Goal: Use online tool/utility: Utilize a website feature to perform a specific function

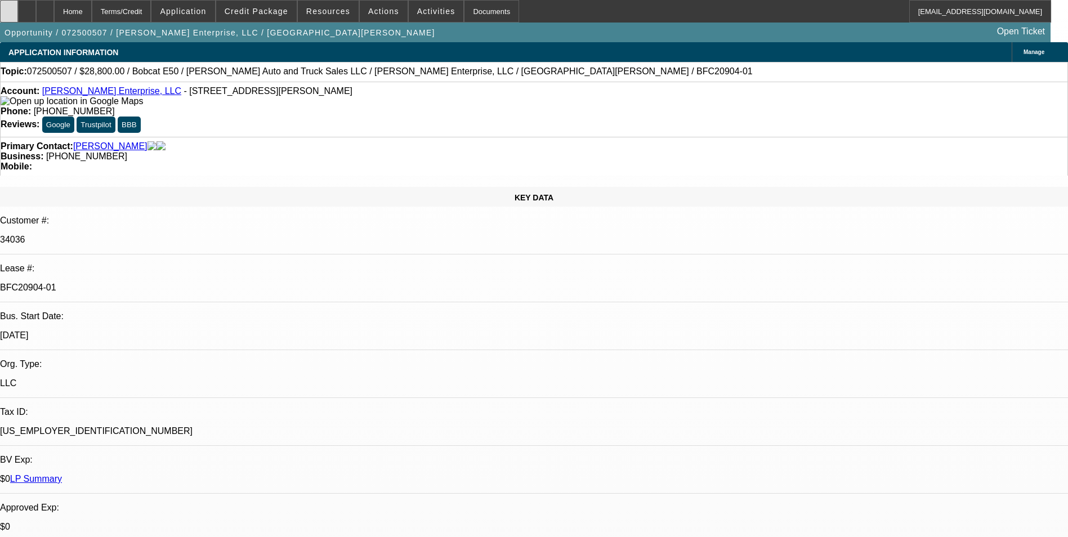
select select "0"
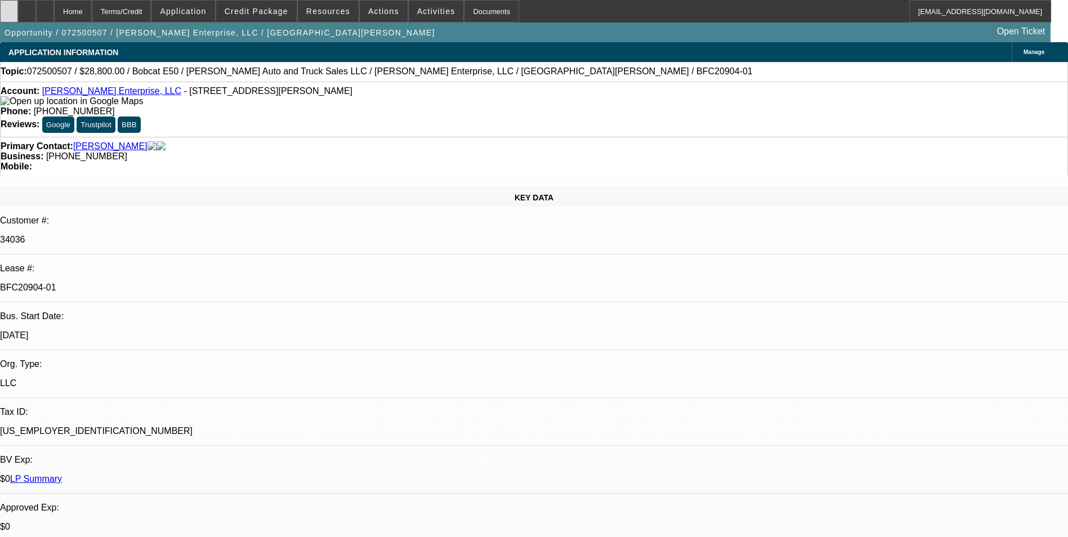
select select "0"
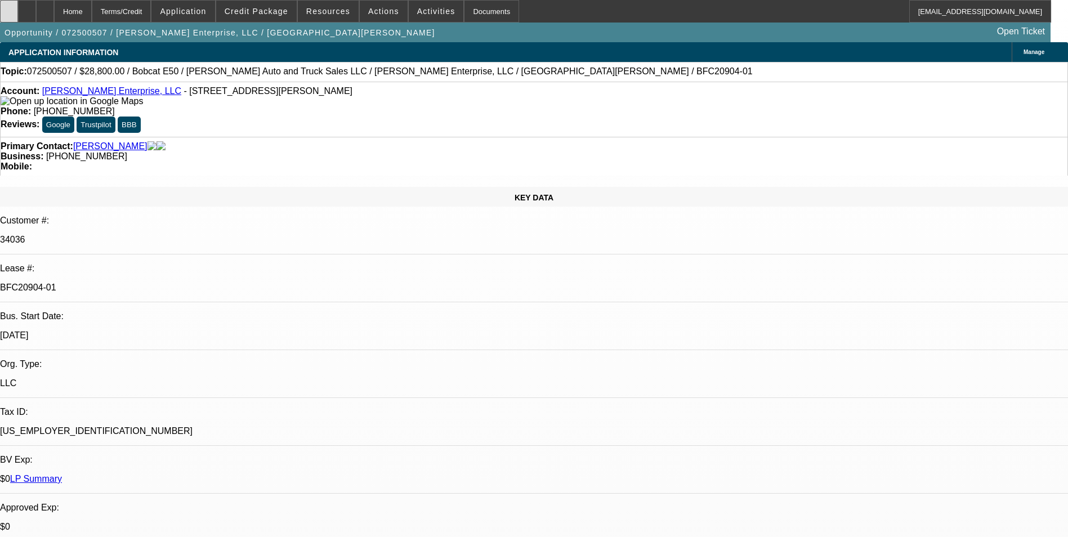
select select "0"
select select "1"
select select "3"
select select "6"
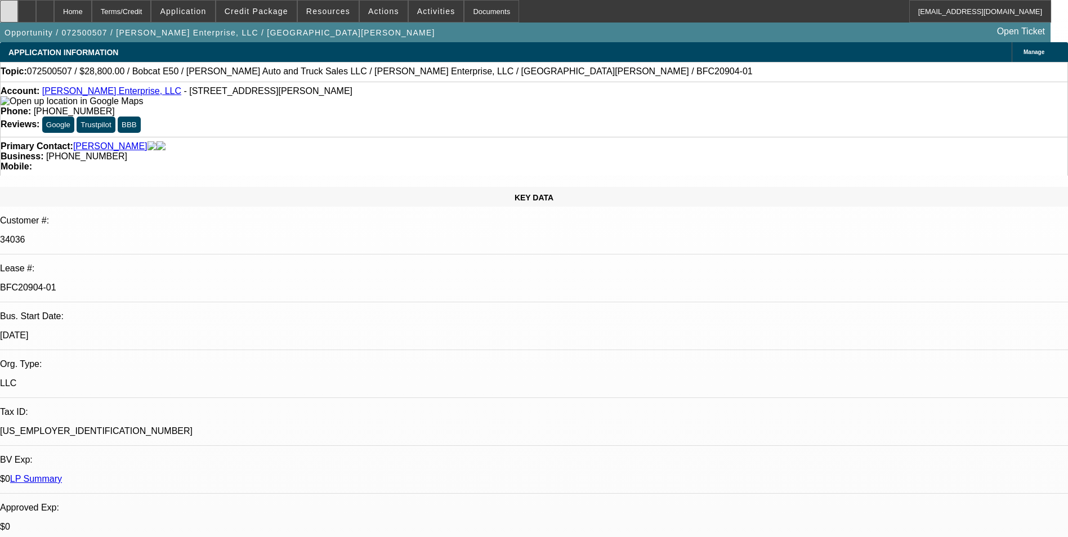
select select "1"
select select "3"
select select "6"
select select "1"
select select "3"
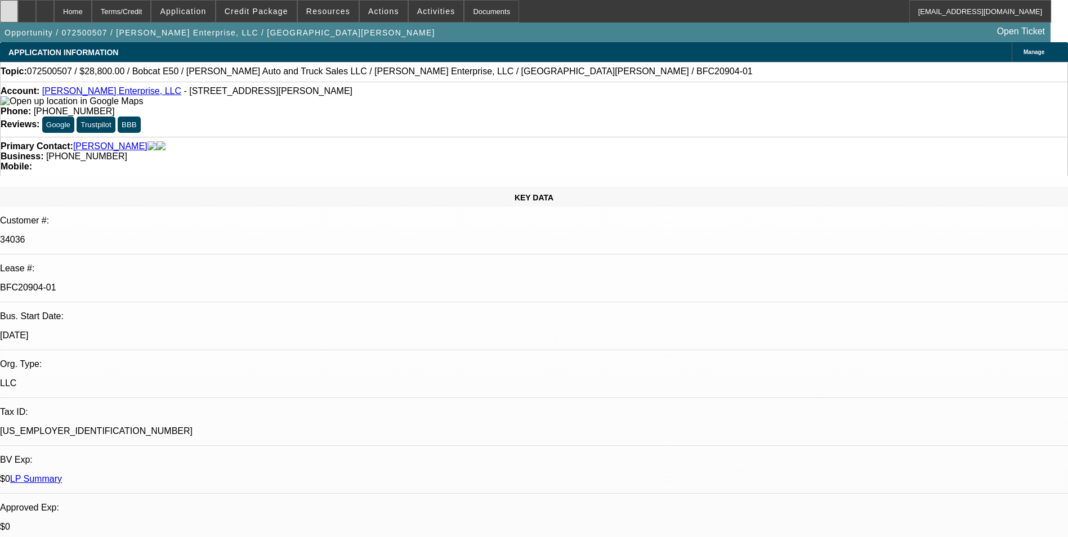
select select "6"
select select "1"
select select "3"
select select "6"
click at [9, 7] on icon at bounding box center [9, 7] width 0 height 0
